Goal: Task Accomplishment & Management: Manage account settings

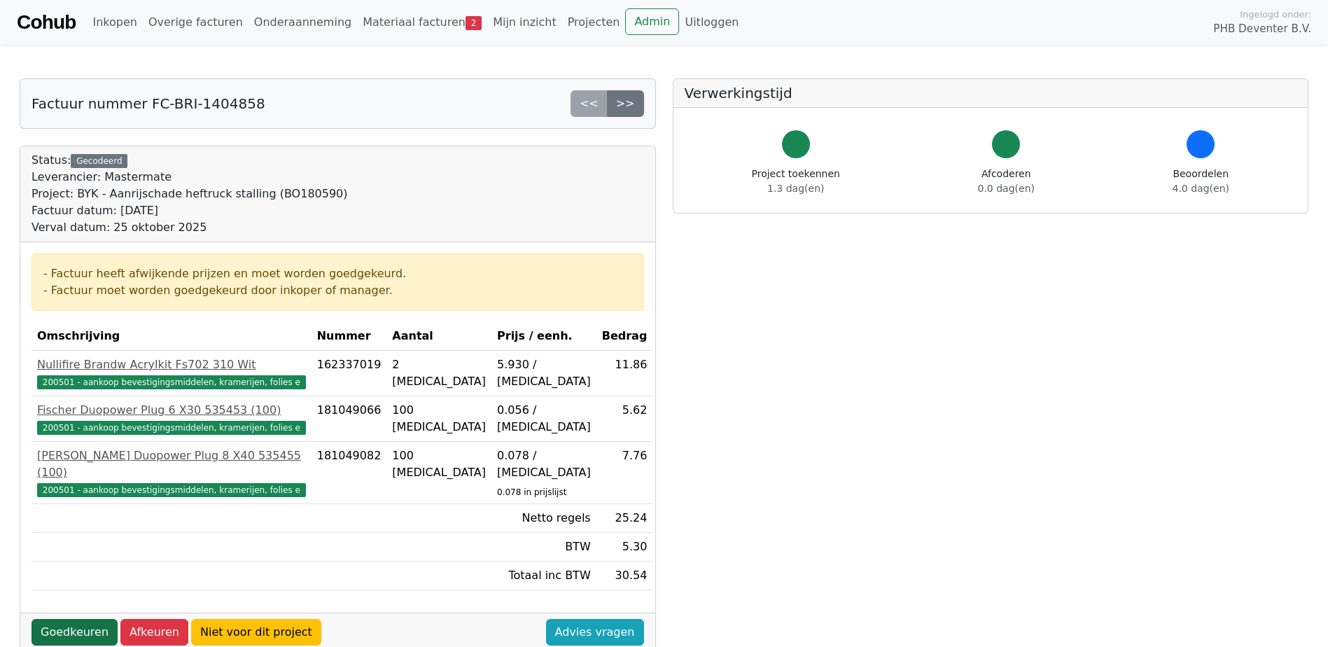
click at [62, 336] on link "Goedkeuren" at bounding box center [75, 632] width 86 height 27
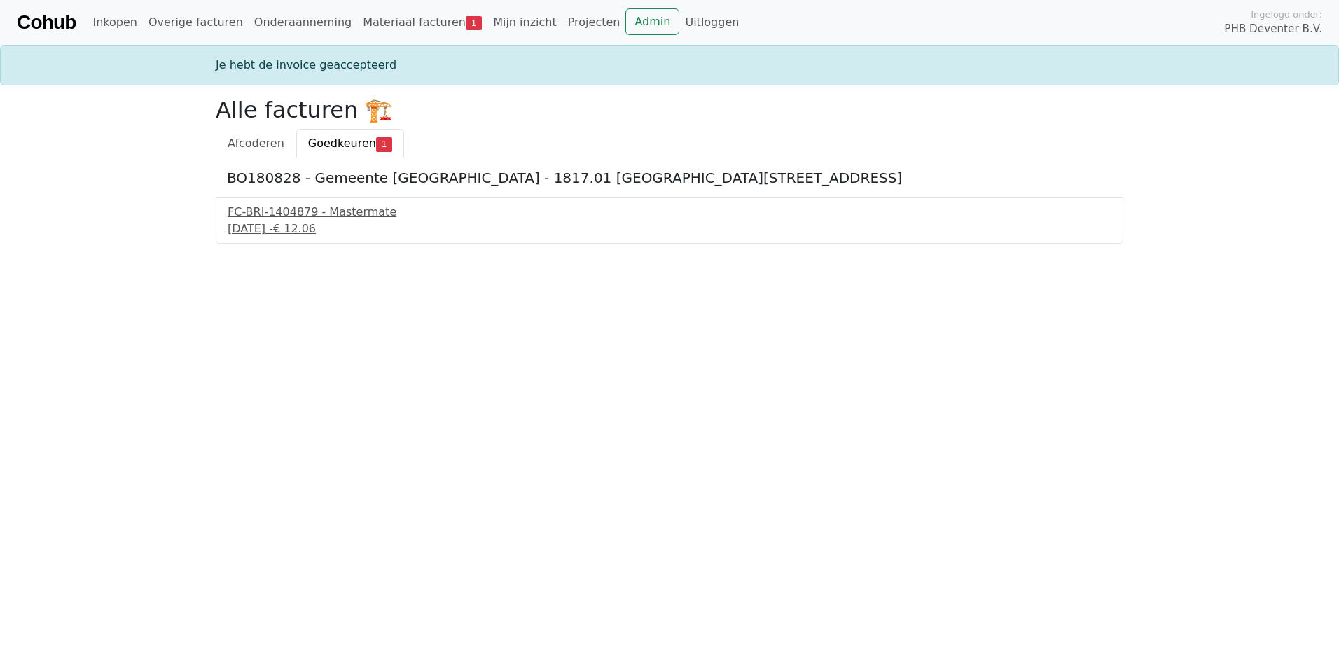
click at [364, 143] on span "Goedkeuren" at bounding box center [342, 143] width 68 height 13
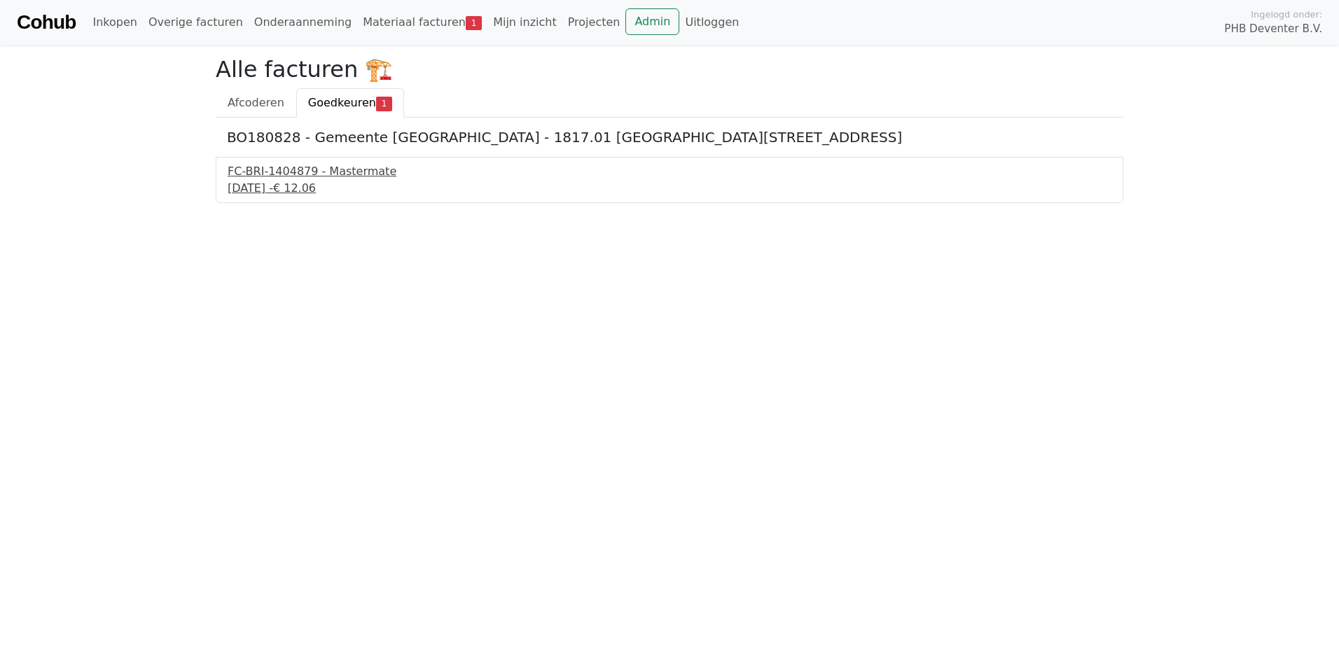
click at [325, 173] on div "FC-BRI-1404879 - Mastermate" at bounding box center [670, 171] width 884 height 17
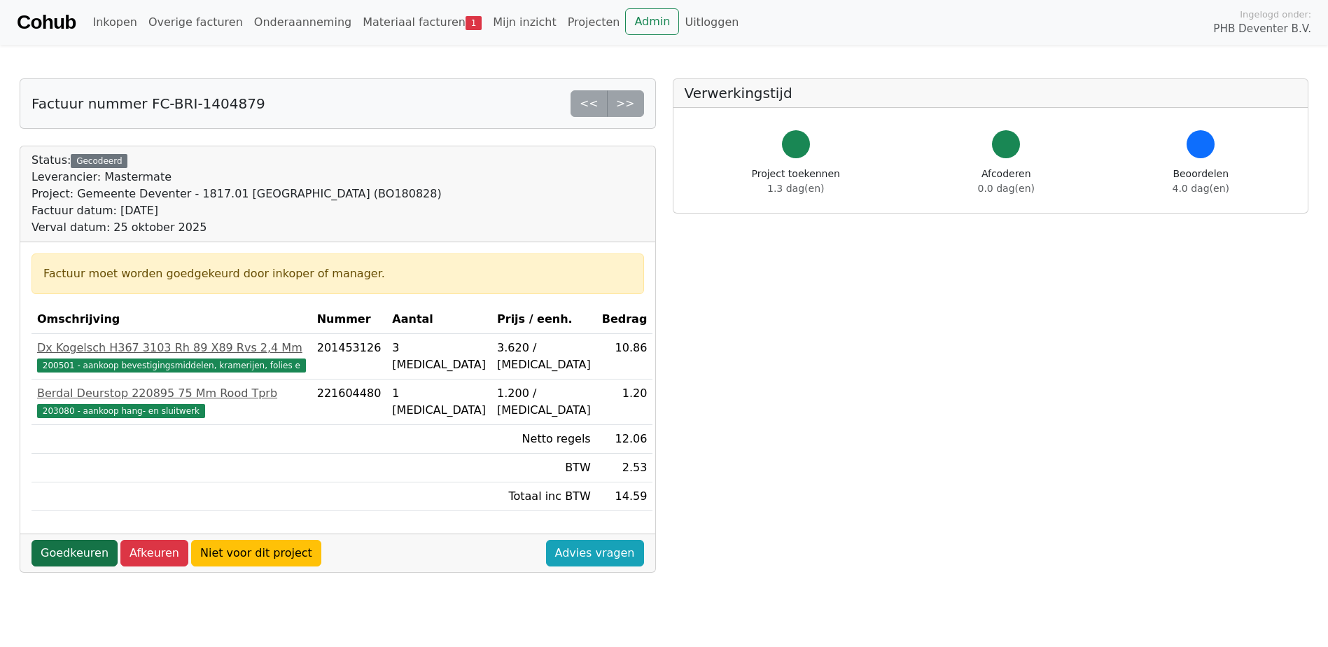
click at [78, 551] on link "Goedkeuren" at bounding box center [75, 553] width 86 height 27
